Goal: Task Accomplishment & Management: Manage account settings

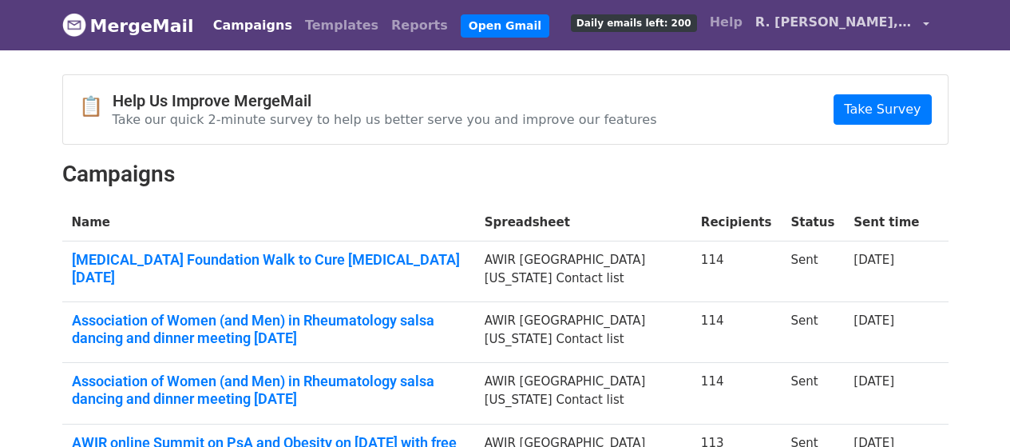
click at [880, 29] on span "R. [PERSON_NAME], MD" at bounding box center [836, 22] width 160 height 19
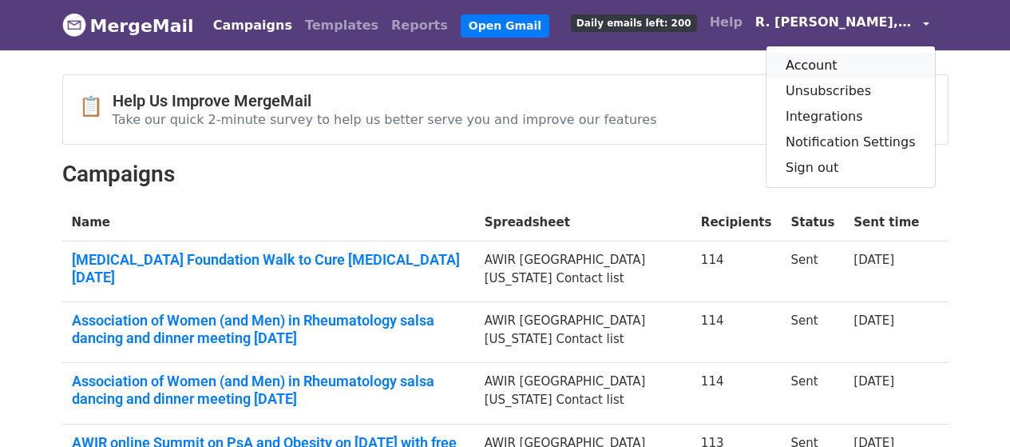
click at [842, 63] on link "Account" at bounding box center [851, 66] width 169 height 26
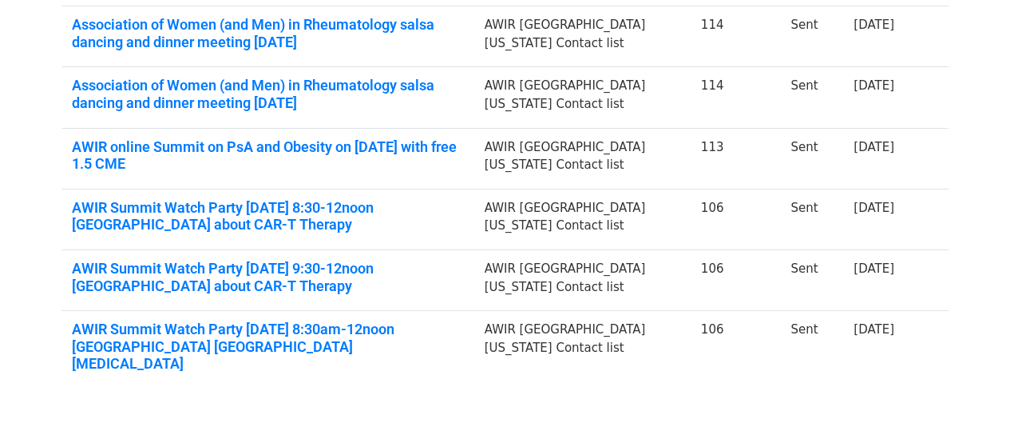
scroll to position [356, 0]
